Goal: Entertainment & Leisure: Browse casually

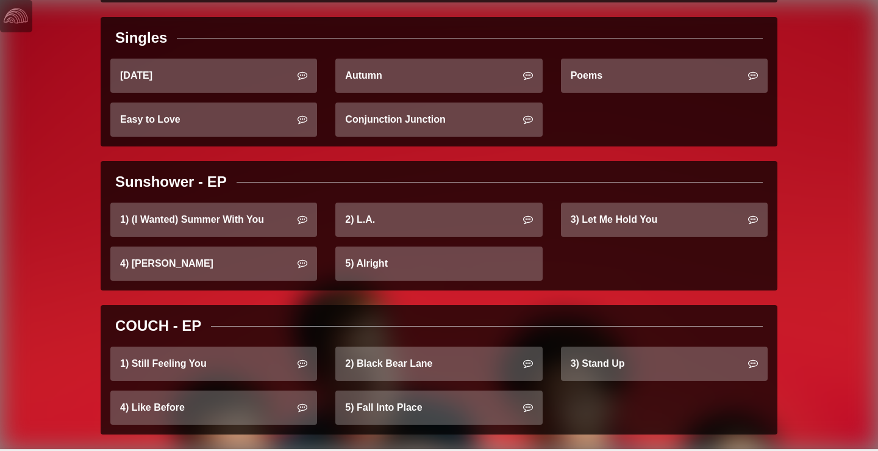
scroll to position [444, 0]
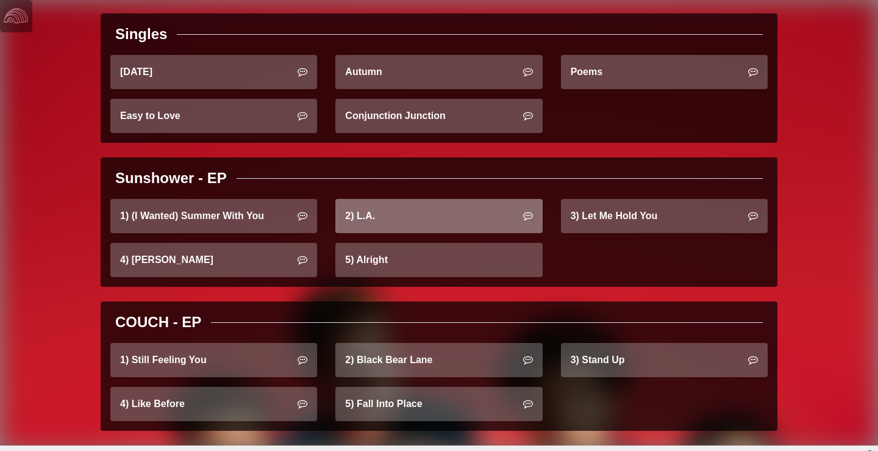
click at [406, 216] on link "2) L.A." at bounding box center [438, 216] width 207 height 34
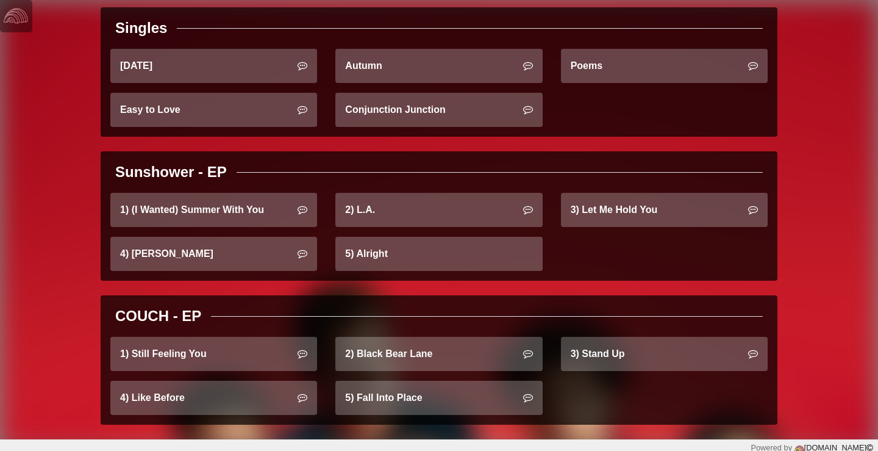
scroll to position [312, 0]
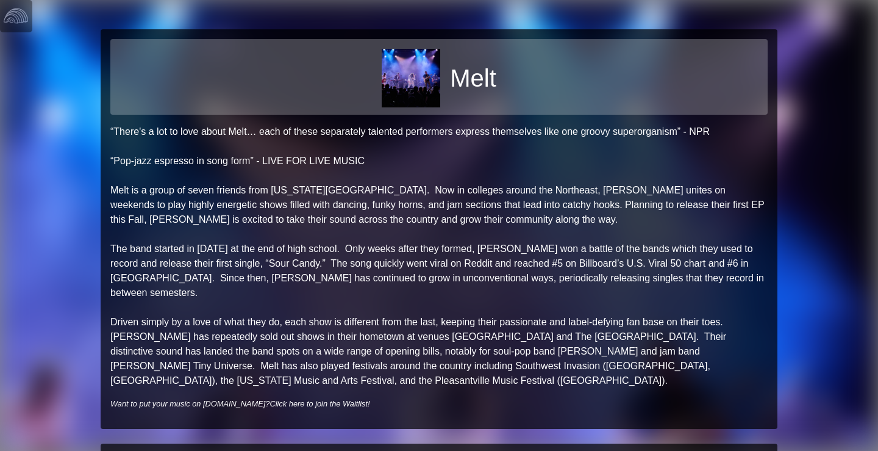
click at [427, 92] on img at bounding box center [411, 78] width 59 height 59
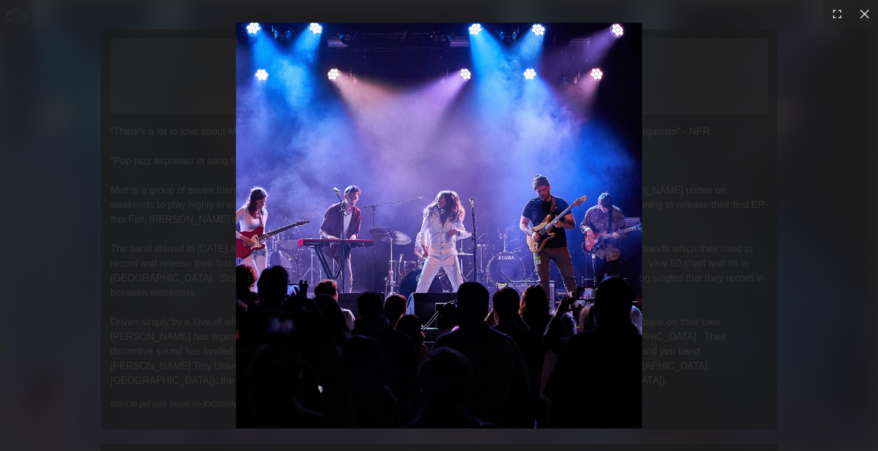
click at [768, 19] on div at bounding box center [439, 225] width 878 height 451
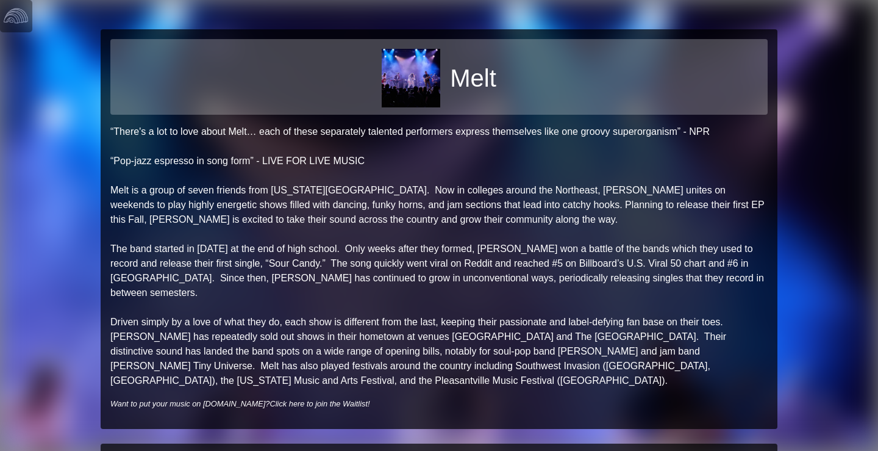
scroll to position [80, 0]
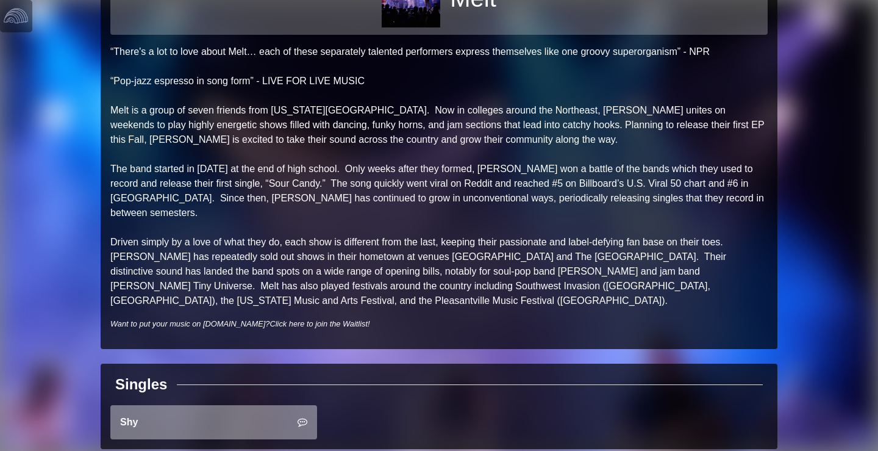
click at [216, 405] on link "Shy" at bounding box center [213, 422] width 207 height 34
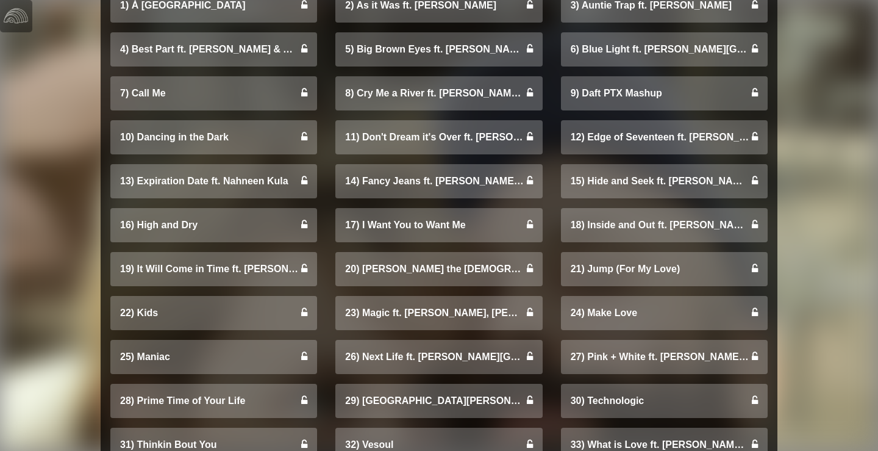
scroll to position [838, 0]
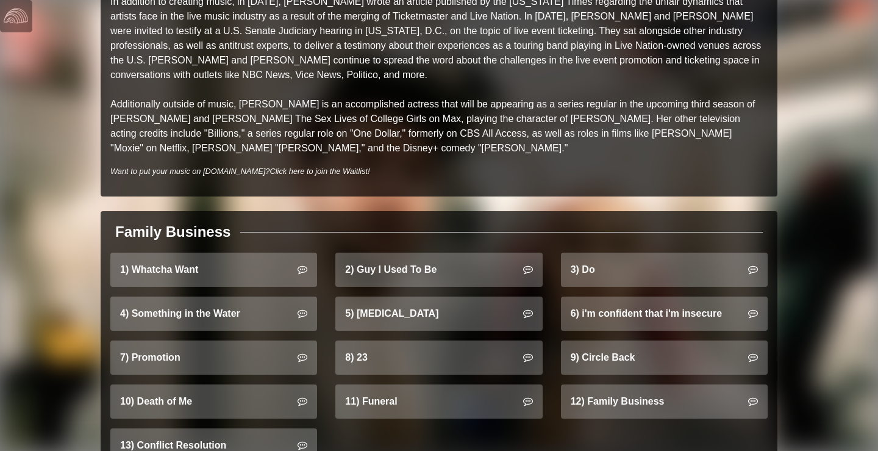
scroll to position [362, 0]
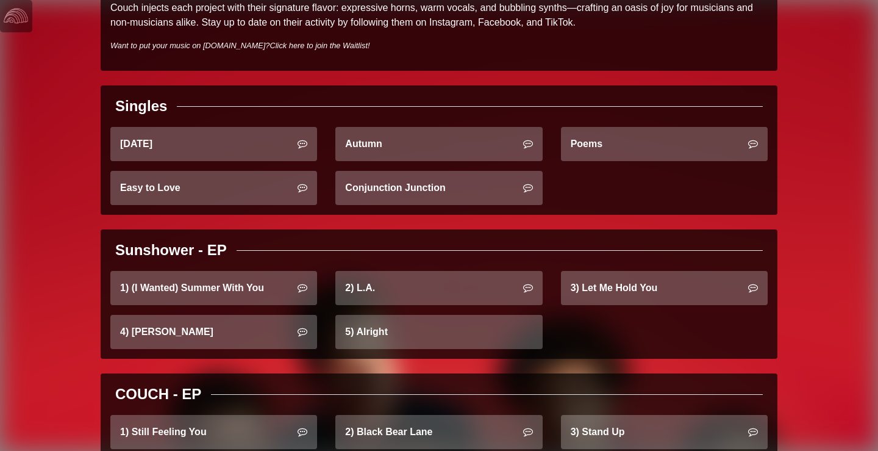
scroll to position [352, 0]
